Goal: Task Accomplishment & Management: Use online tool/utility

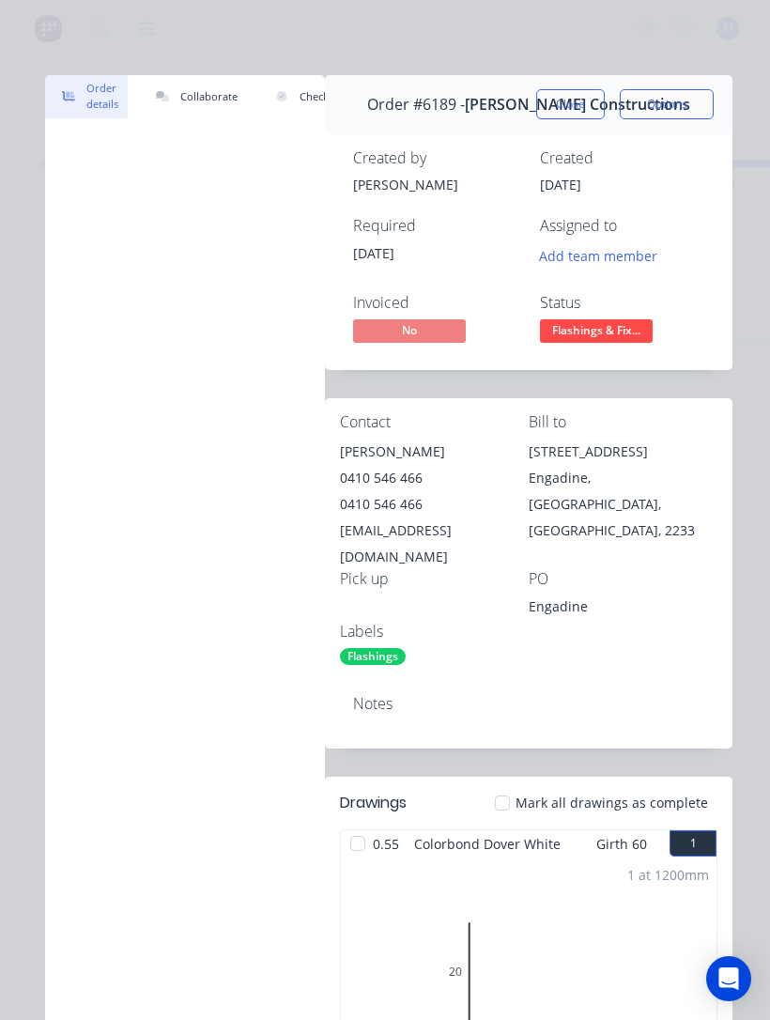
click at [633, 328] on span "Flashings & Fix..." at bounding box center [596, 330] width 113 height 23
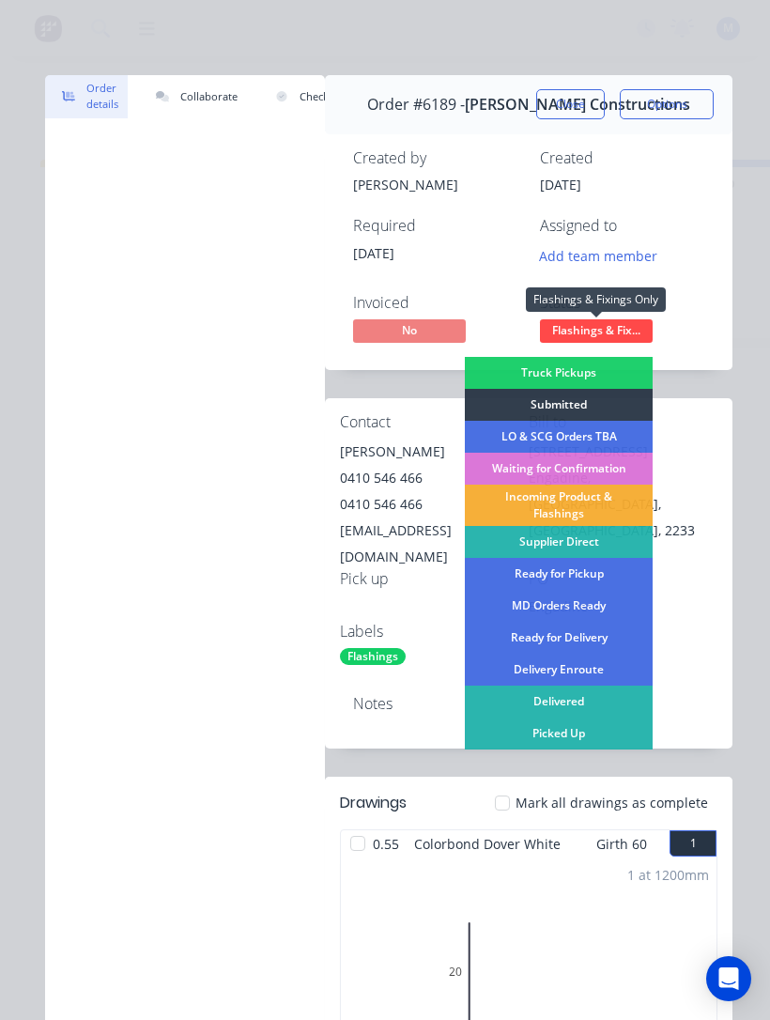
click at [598, 570] on div "Ready for Pickup" at bounding box center [559, 574] width 188 height 32
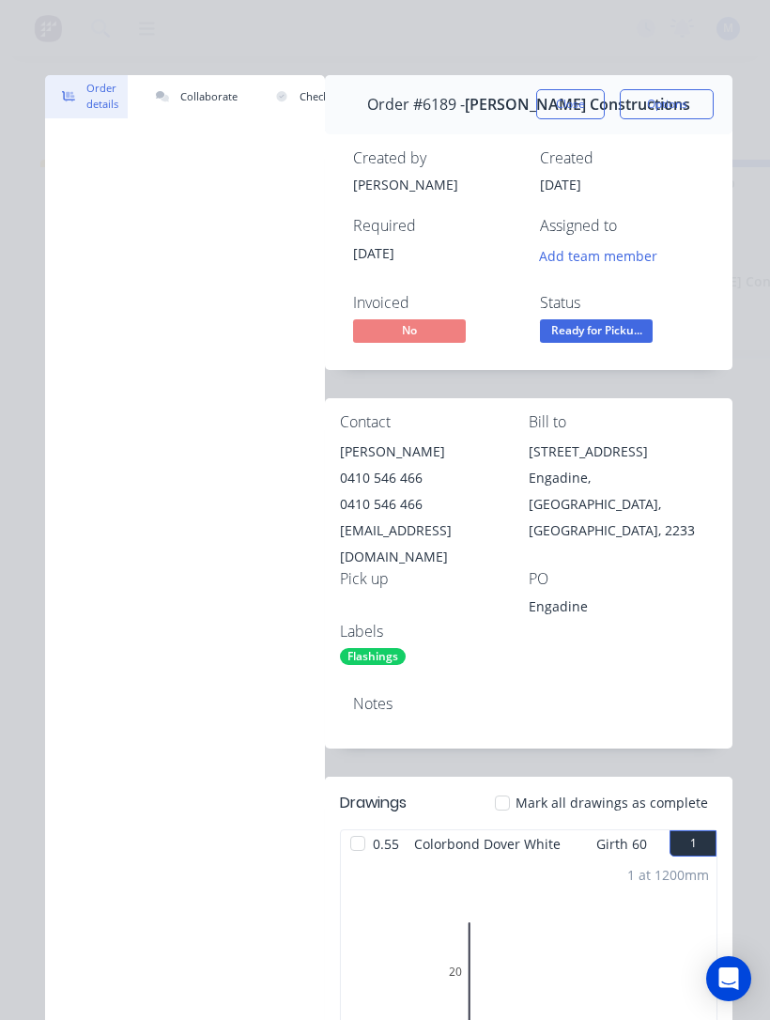
click at [574, 113] on button "Close" at bounding box center [570, 104] width 69 height 30
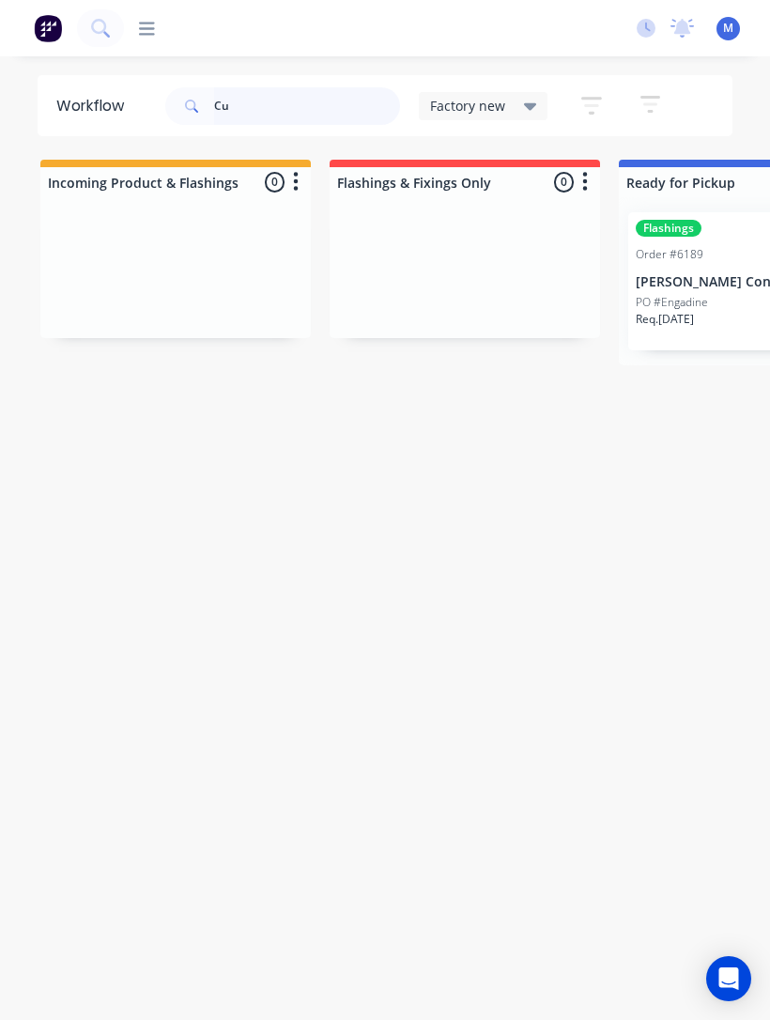
type input "C"
type input "6"
click at [700, 292] on div "Flashings Order #6076 08:52 AM [DATE] HL Building Pty Ltd PO # Req. [DATE] PU" at bounding box center [754, 281] width 252 height 138
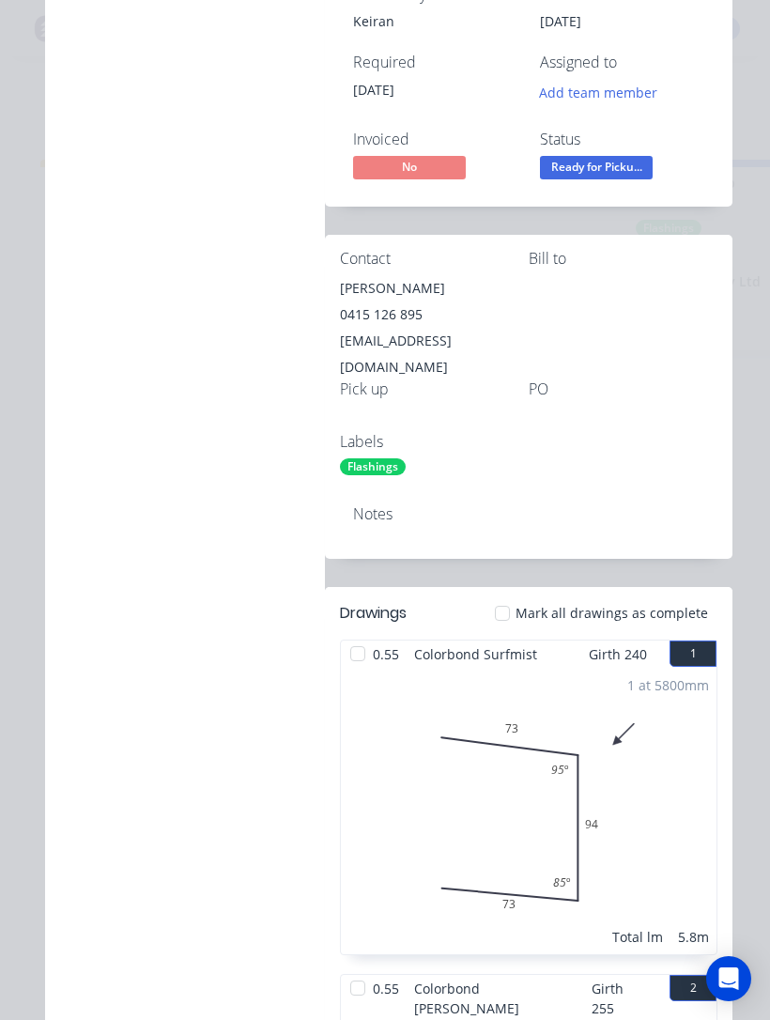
scroll to position [151, 0]
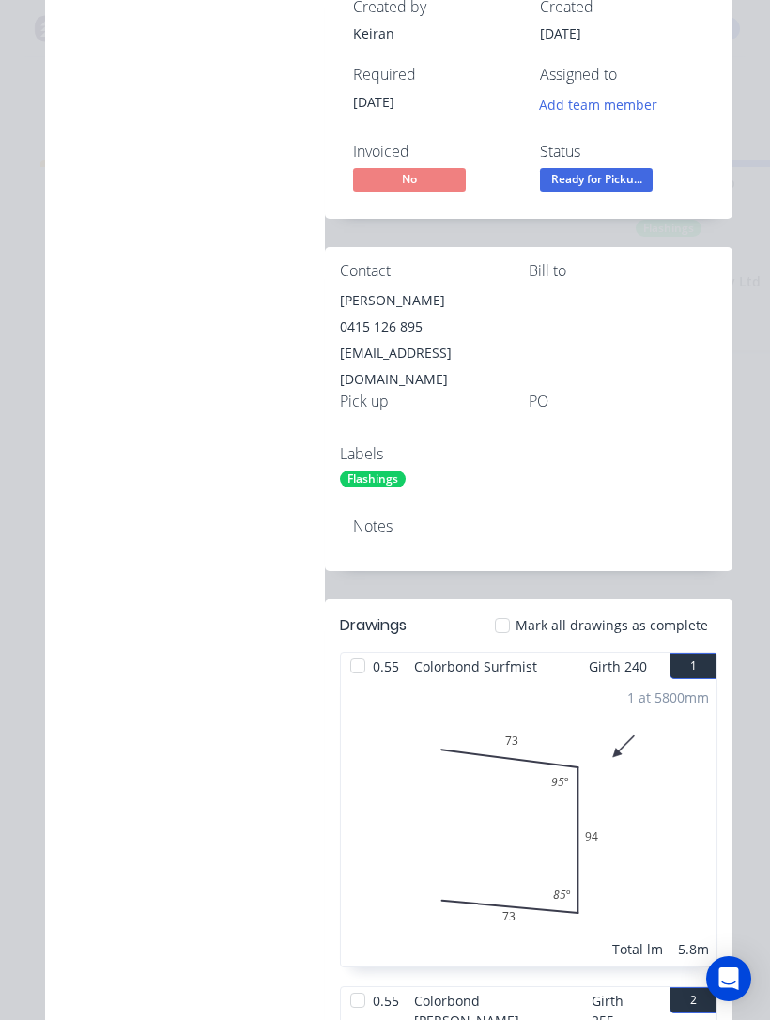
click at [629, 177] on span "Ready for Picku..." at bounding box center [596, 179] width 113 height 23
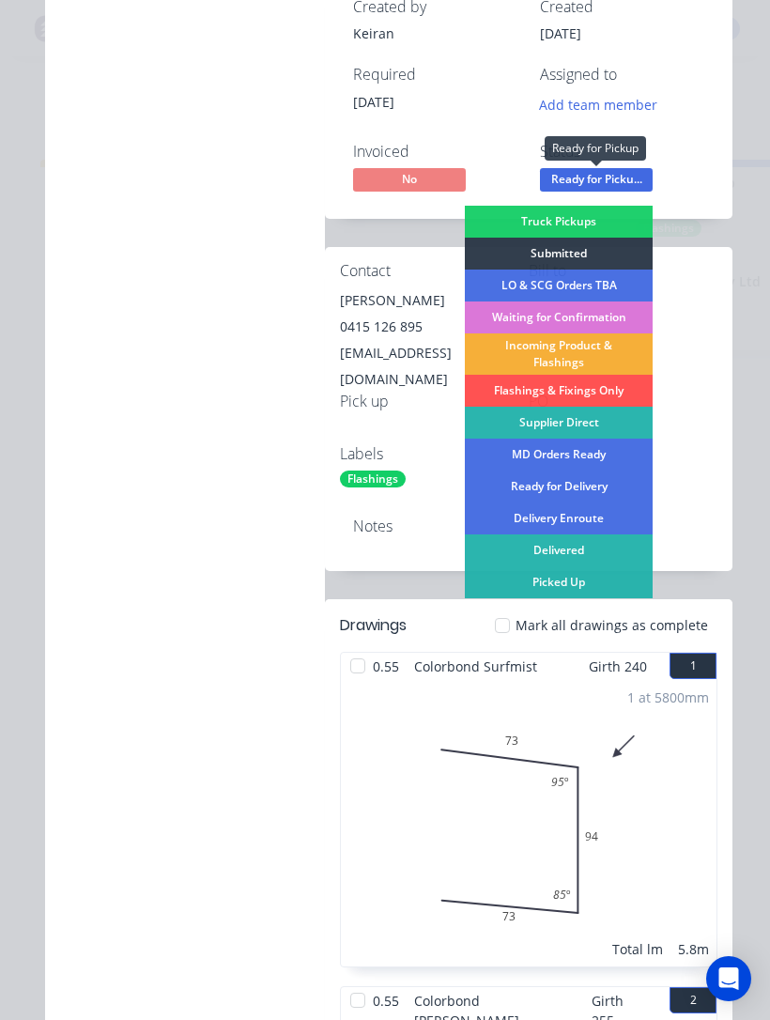
click at [604, 584] on div "Picked Up" at bounding box center [559, 582] width 188 height 32
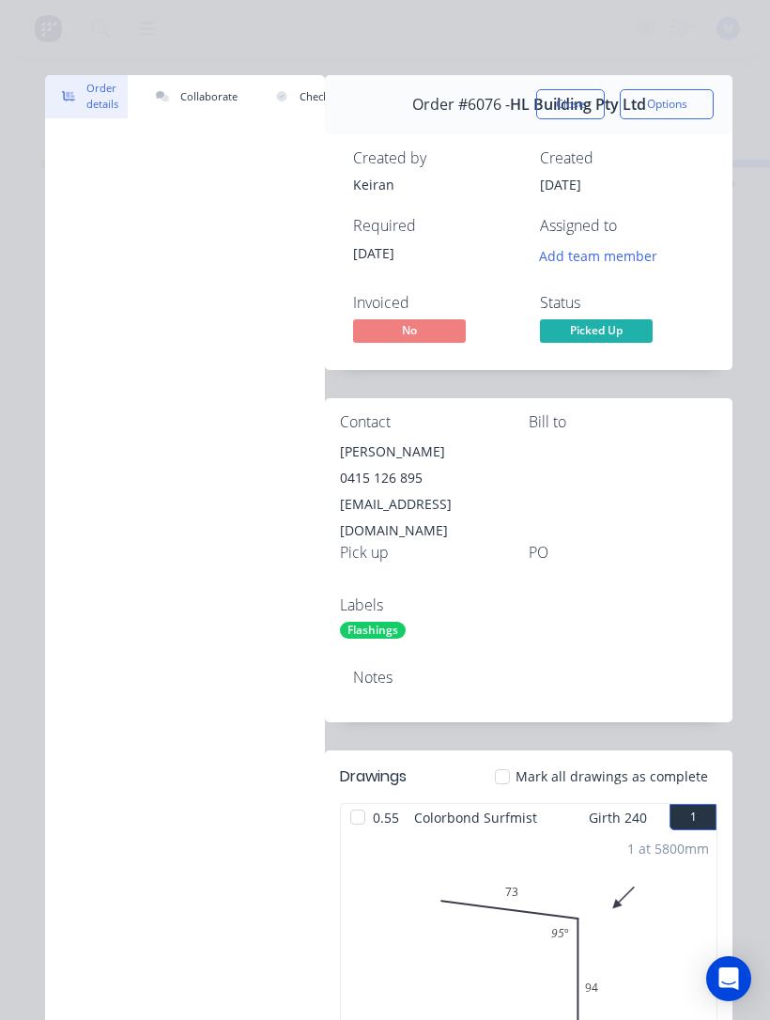
scroll to position [0, 0]
click at [584, 97] on button "Close" at bounding box center [570, 104] width 69 height 30
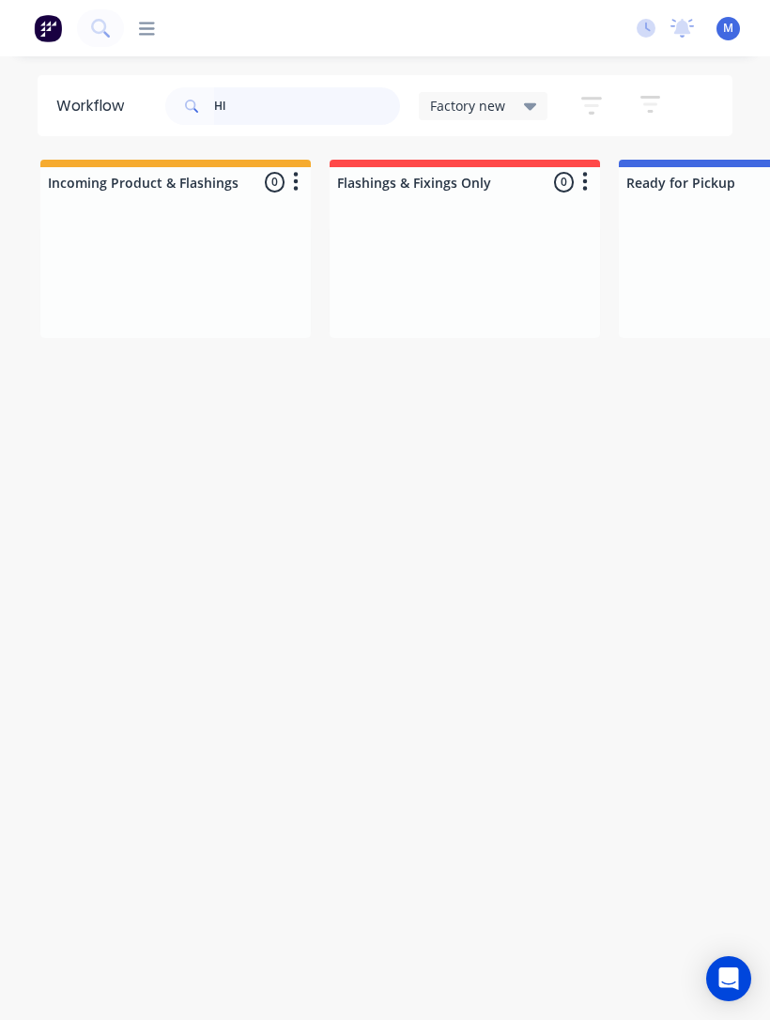
type input "H"
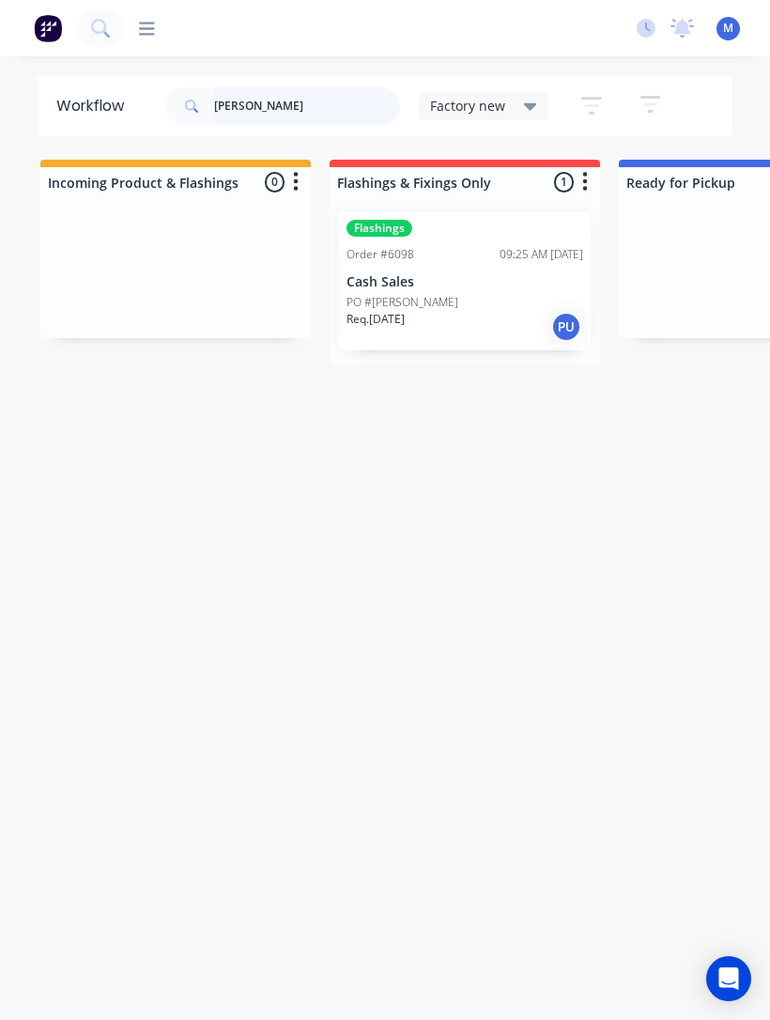
type input "[PERSON_NAME]"
click at [481, 305] on div "PO #[PERSON_NAME]" at bounding box center [464, 302] width 237 height 17
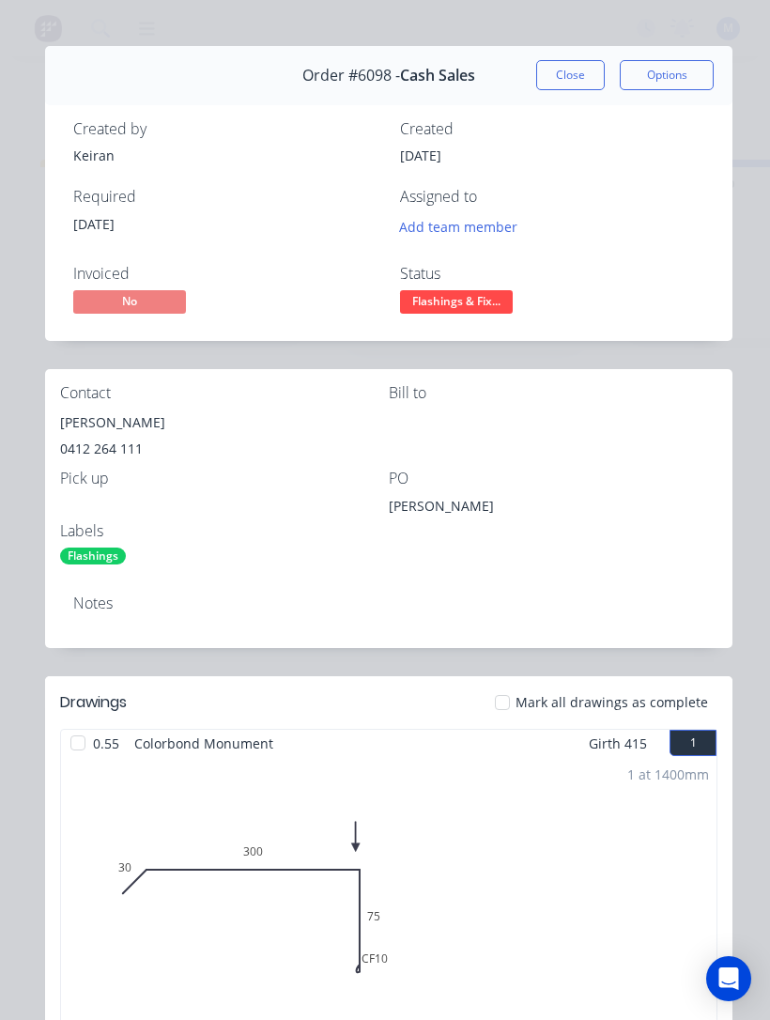
scroll to position [19, 0]
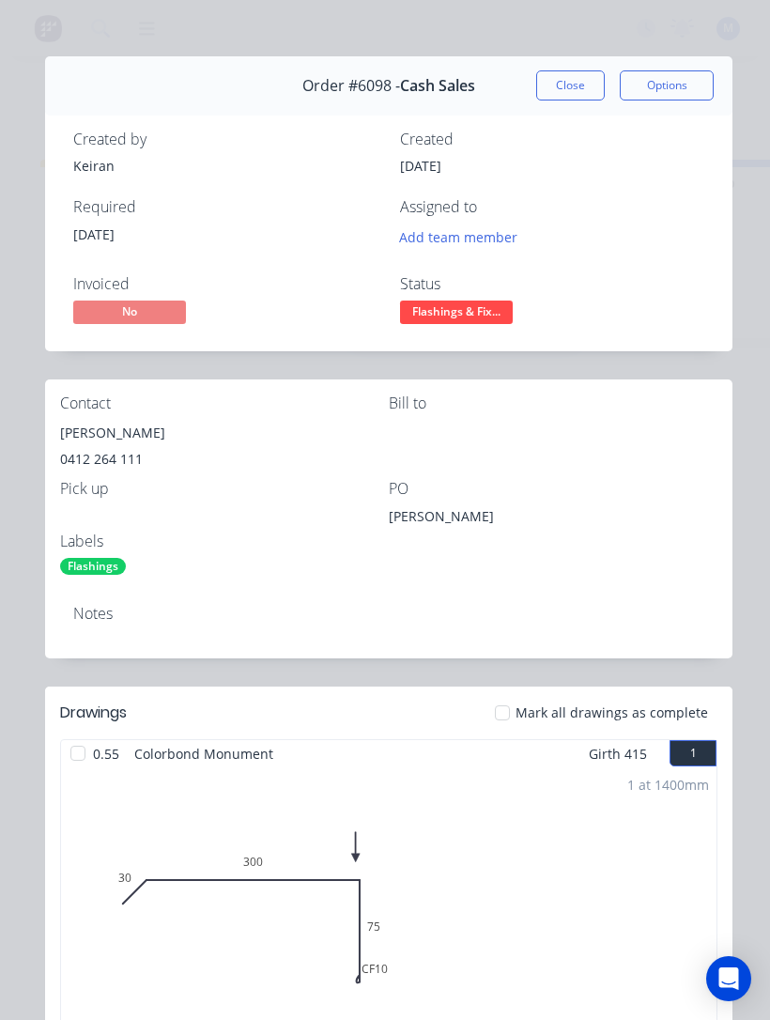
click at [660, 93] on button "Options" at bounding box center [667, 85] width 94 height 30
click at [642, 494] on div "PO" at bounding box center [553, 489] width 329 height 18
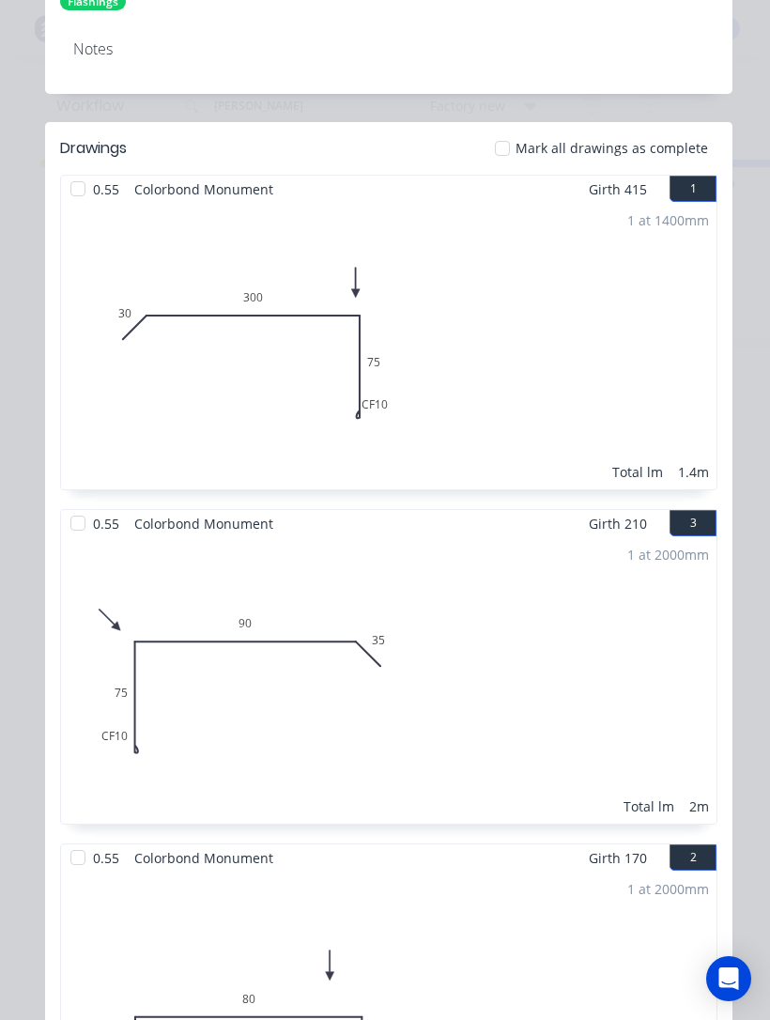
scroll to position [593, 0]
